Goal: Transaction & Acquisition: Purchase product/service

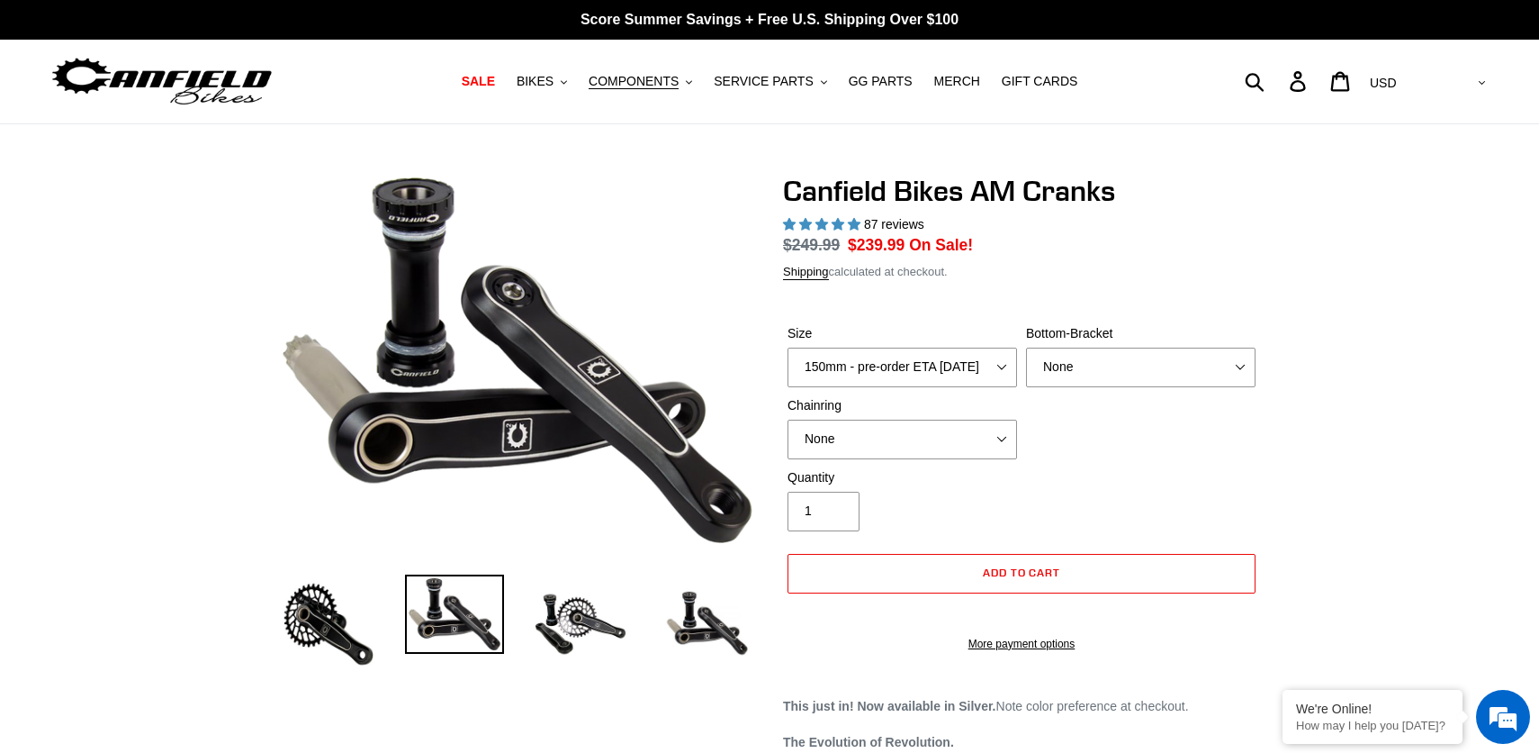
select select "highest-rating"
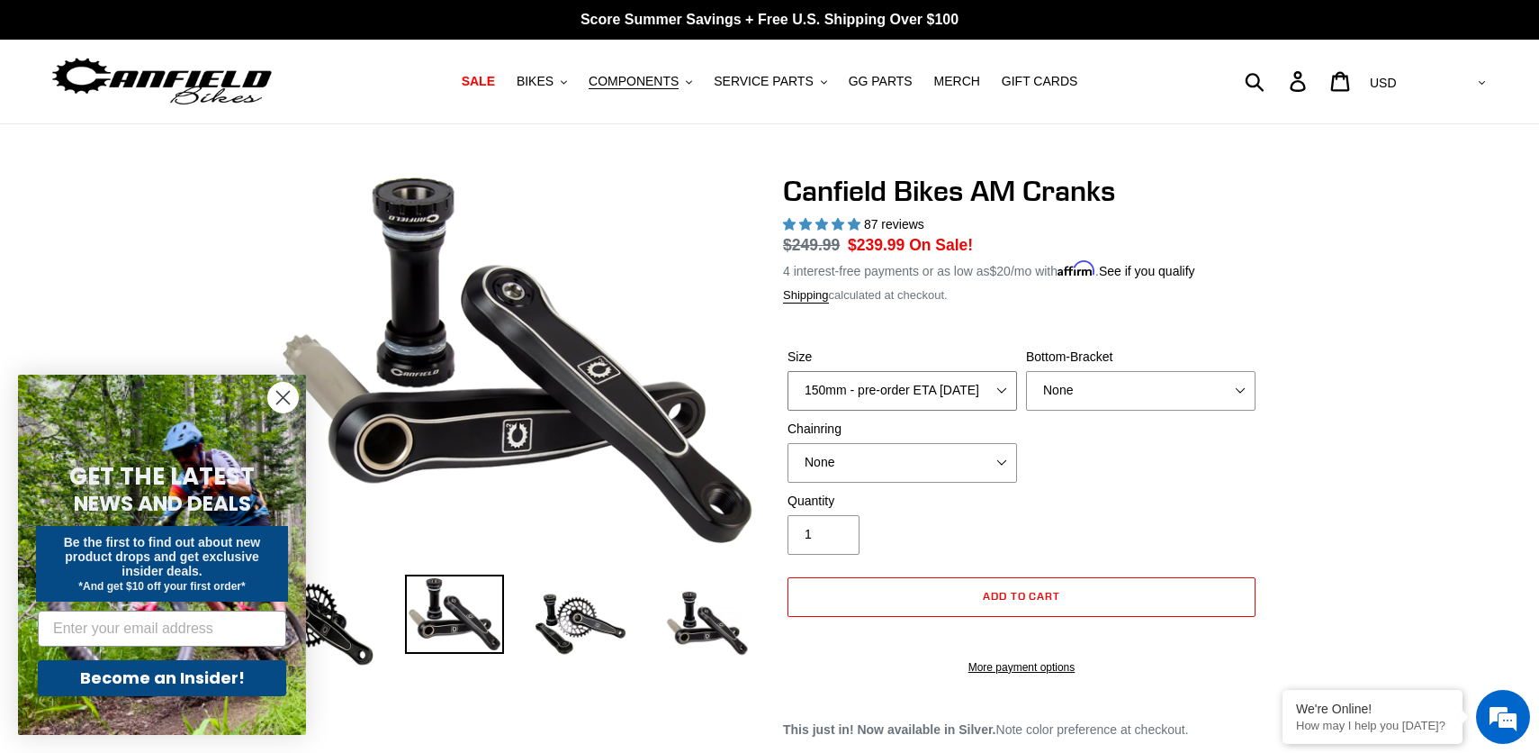
click at [964, 391] on select "150mm - pre-order ETA [DATE] 155mm - pre-order ETA [DATE] 160mm - pre-order ETA…" at bounding box center [903, 391] width 230 height 40
select select "160mm - pre-order ETA [DATE]"
click at [788, 371] on select "150mm - pre-order ETA [DATE] 155mm - pre-order ETA [DATE] 160mm - pre-order ETA…" at bounding box center [903, 391] width 230 height 40
click at [1082, 395] on select "None BSA Threaded 68/73mm Press Fit PF92" at bounding box center [1141, 391] width 230 height 40
click at [952, 460] on select "None 30t Round (Boost 148) 30t Oval (Boost 148) 32t Round (Boost 148) 32t Oval …" at bounding box center [903, 463] width 230 height 40
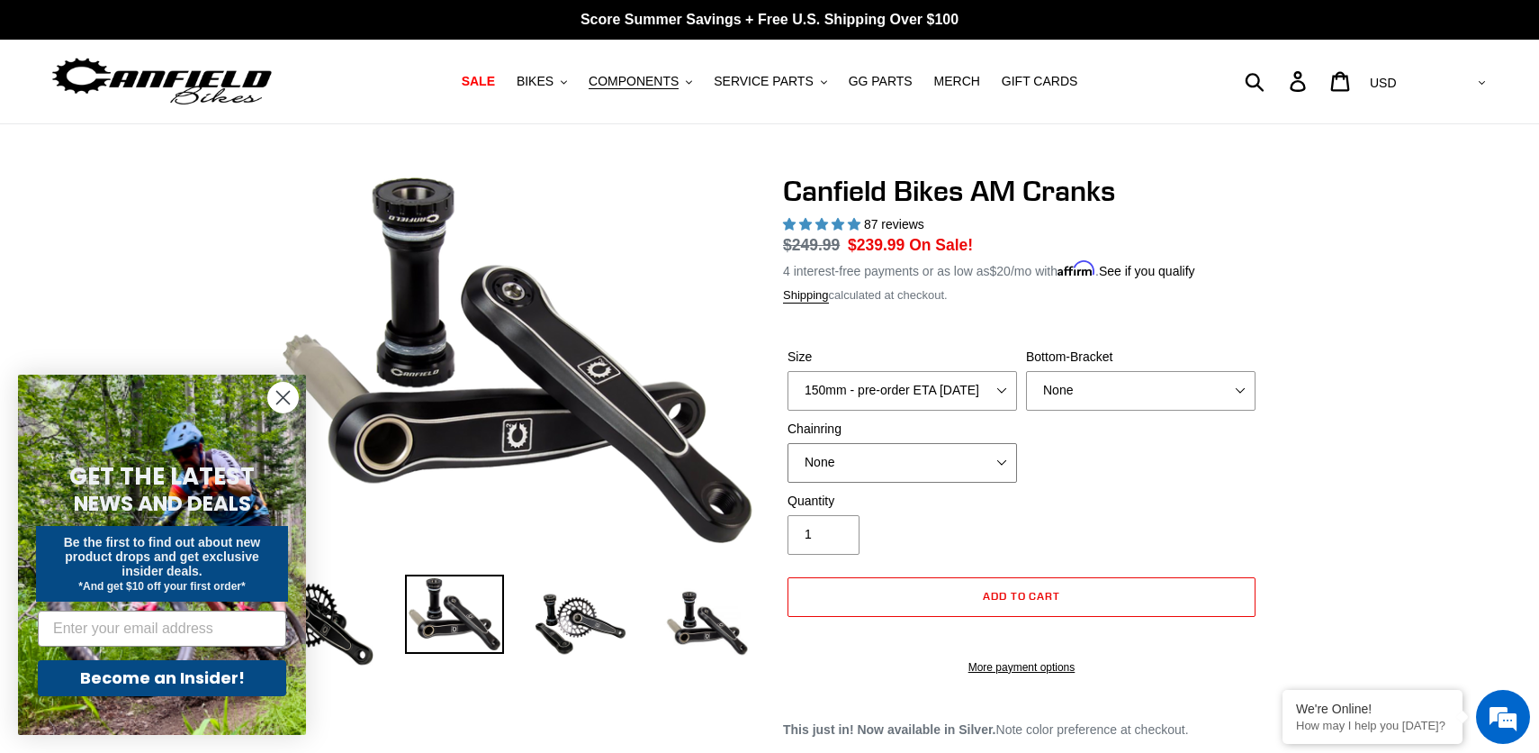
select select "30t Round (Boost 148)"
click at [788, 443] on select "None 30t Round (Boost 148) 30t Oval (Boost 148) 32t Round (Boost 148) 32t Oval …" at bounding box center [903, 463] width 230 height 40
click at [987, 454] on select "None 30t Round (Boost 148) 30t Oval (Boost 148) 32t Round (Boost 148) 32t Oval …" at bounding box center [903, 463] width 230 height 40
click at [290, 399] on circle "Close dialog" at bounding box center [283, 398] width 30 height 30
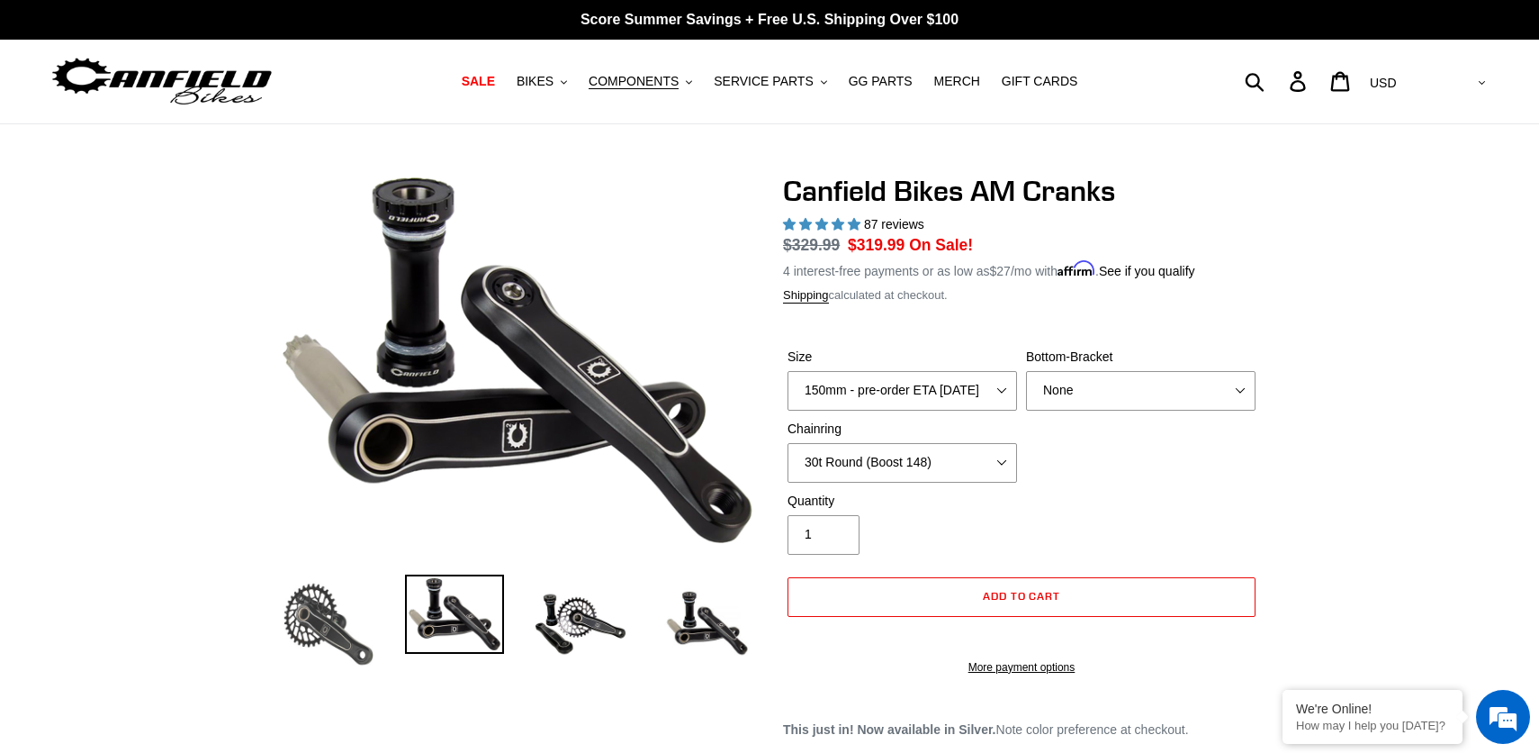
click at [302, 611] on img at bounding box center [328, 623] width 99 height 99
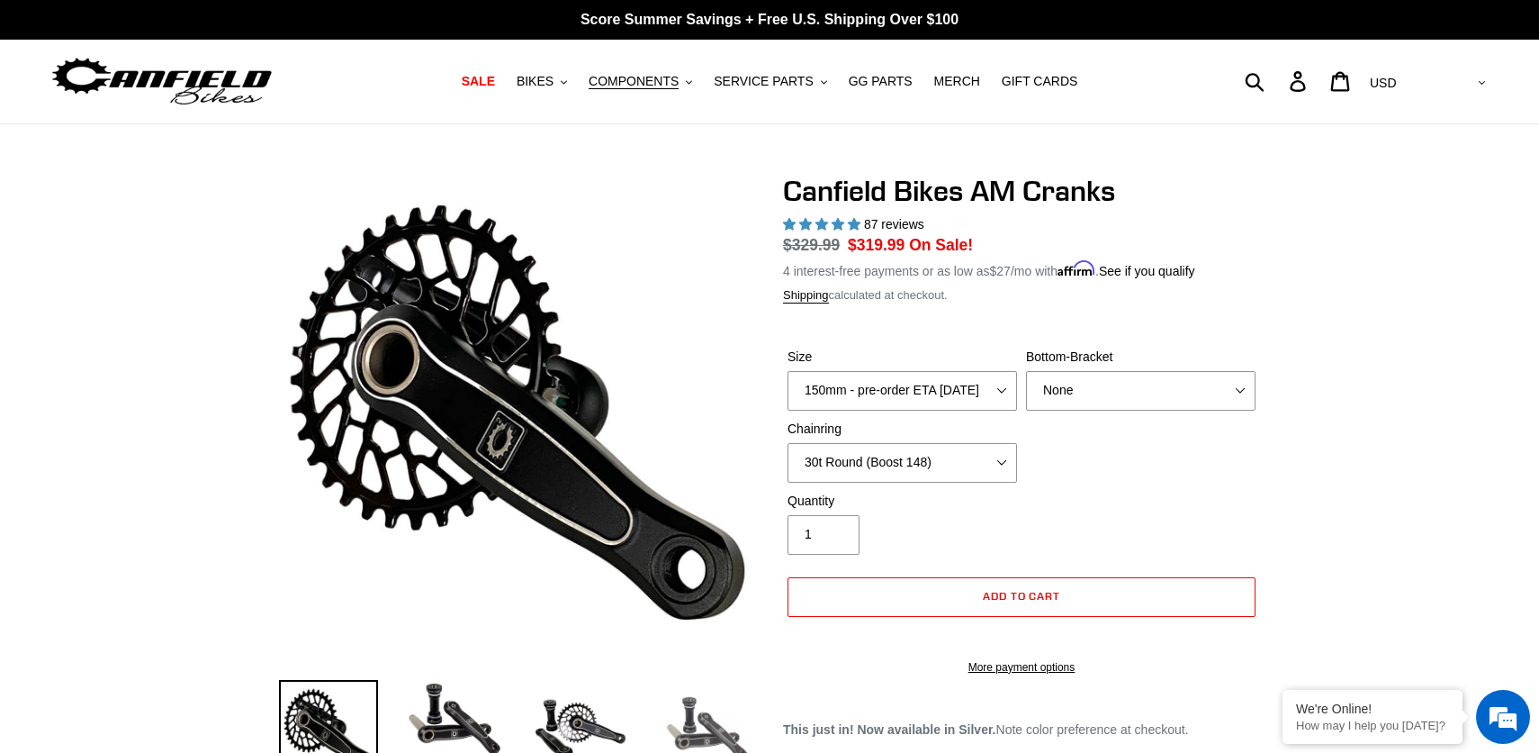
click at [695, 724] on img at bounding box center [706, 729] width 99 height 99
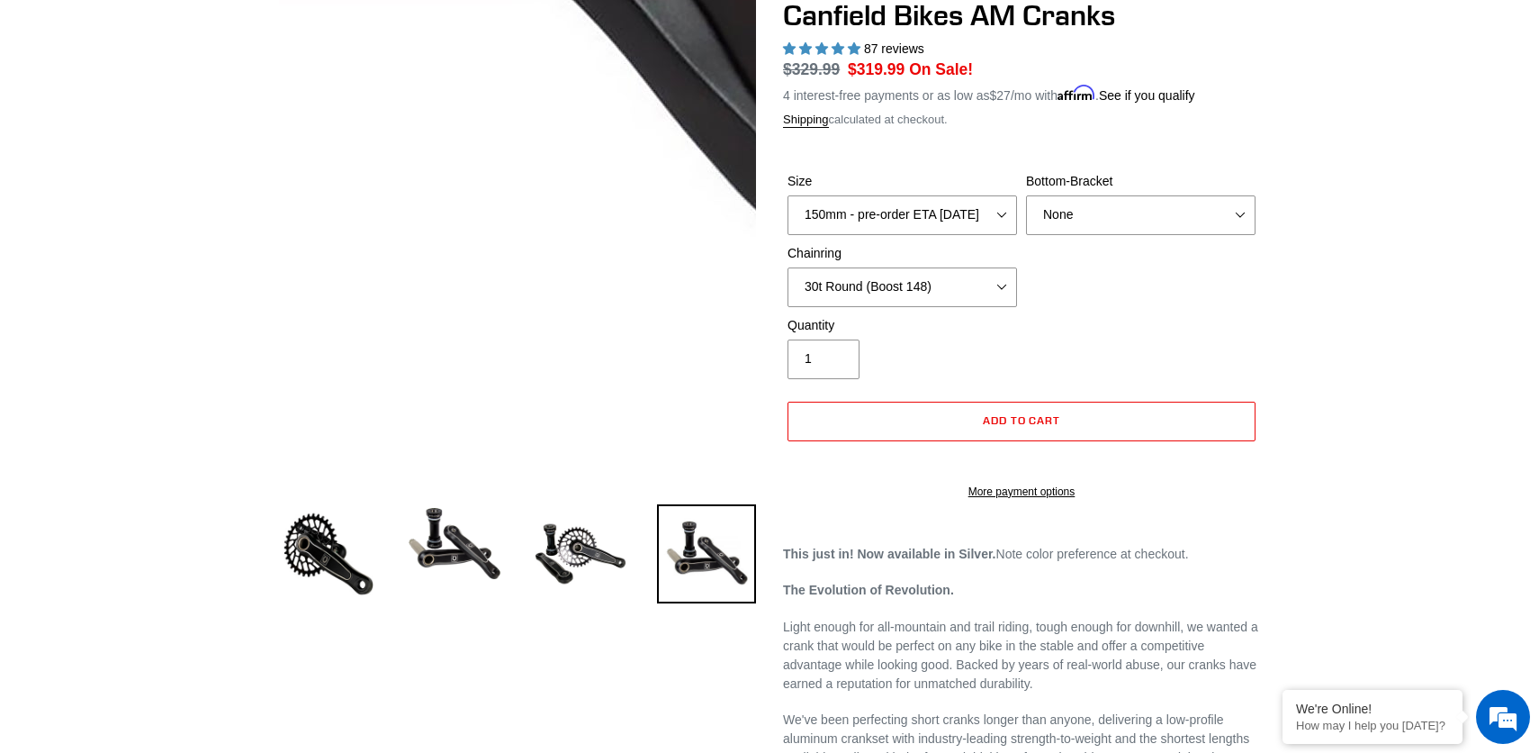
scroll to position [152, 0]
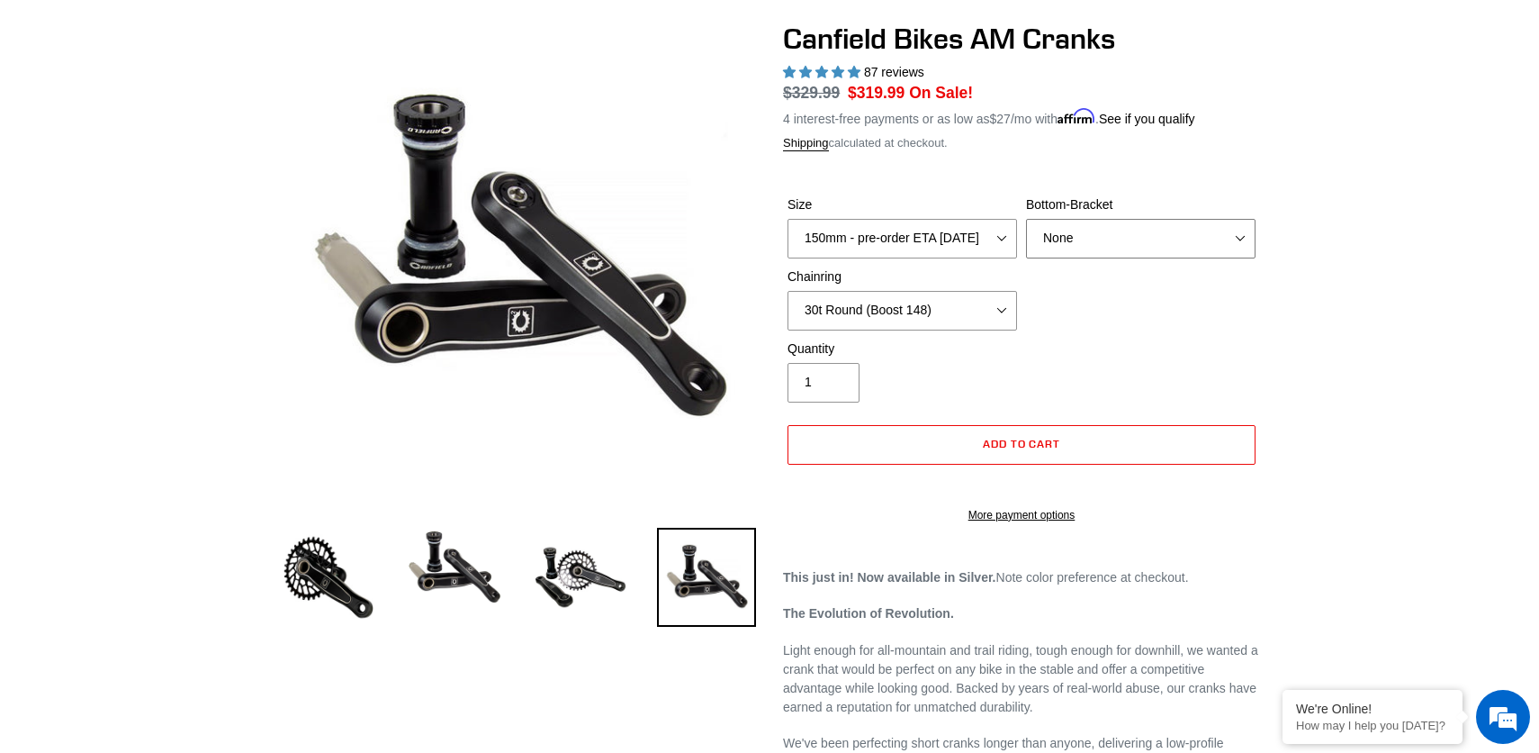
click at [1172, 237] on select "None BSA Threaded 68/73mm Press Fit PF92" at bounding box center [1141, 239] width 230 height 40
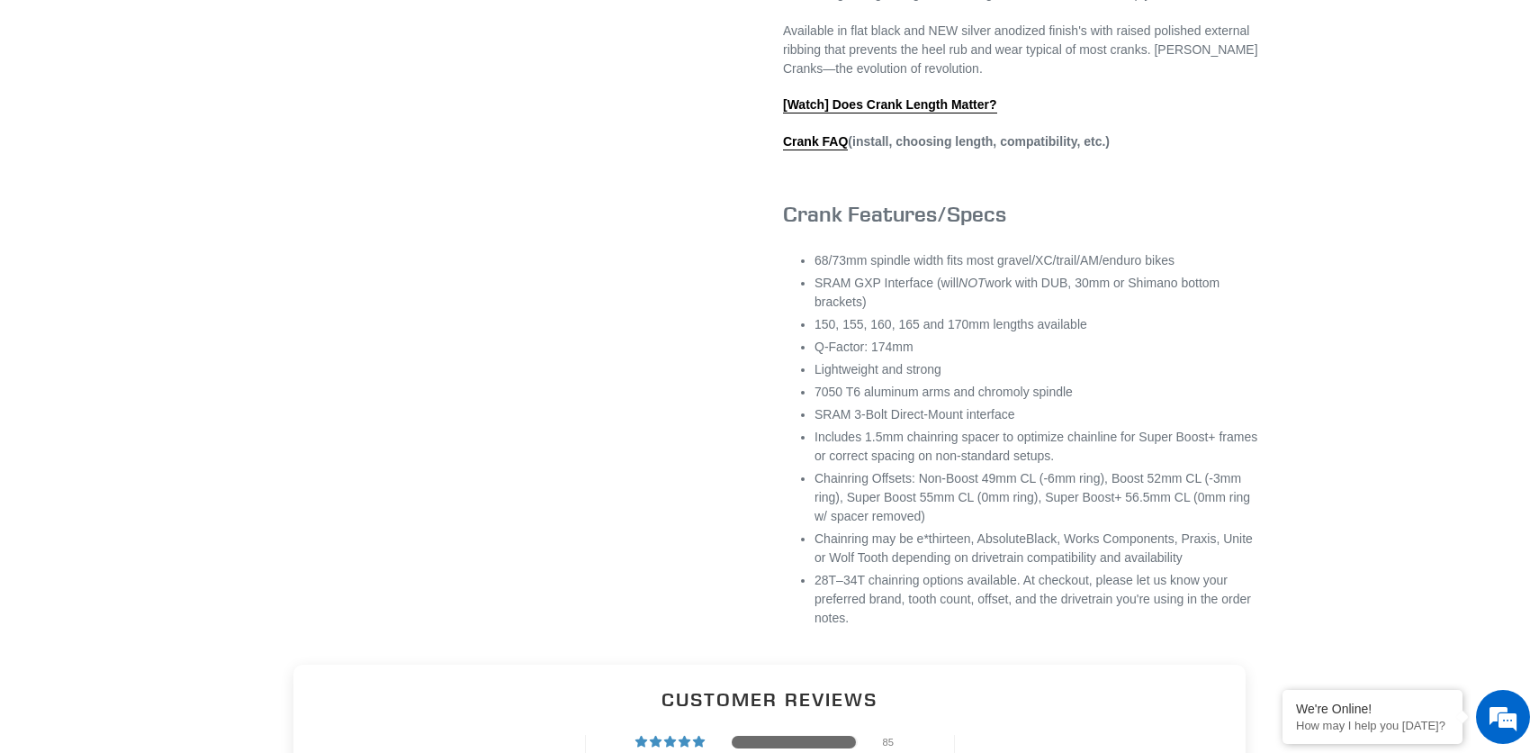
scroll to position [1108, 0]
